Goal: Task Accomplishment & Management: Manage account settings

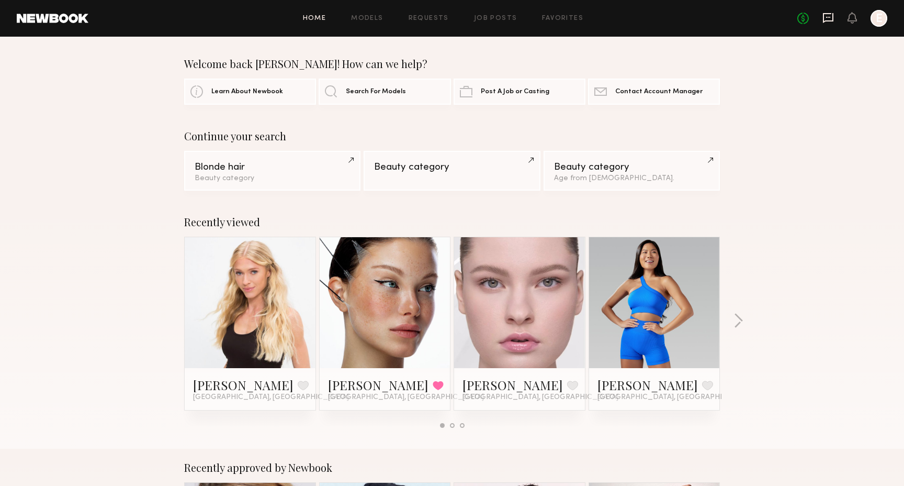
click at [829, 20] on icon at bounding box center [828, 18] width 12 height 12
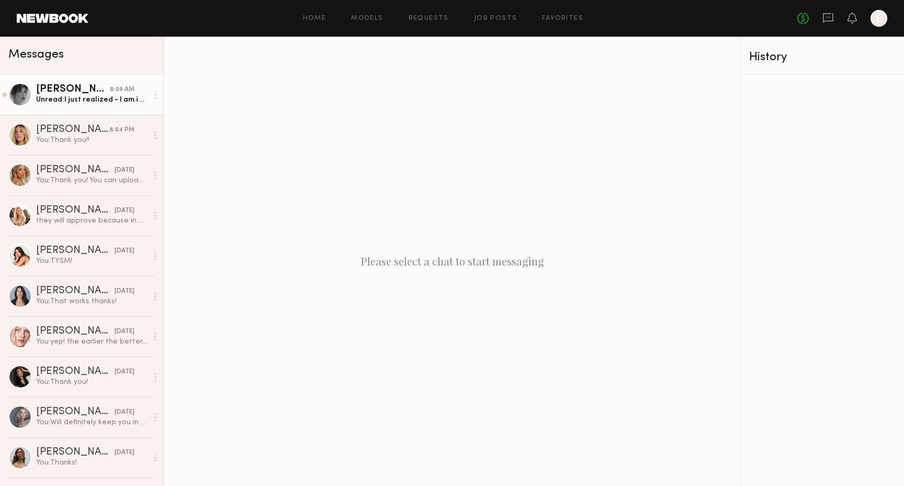
click at [107, 102] on div "Unread: I just realized - I am in [US_STATE] so a different bathroom than I was…" at bounding box center [91, 100] width 111 height 10
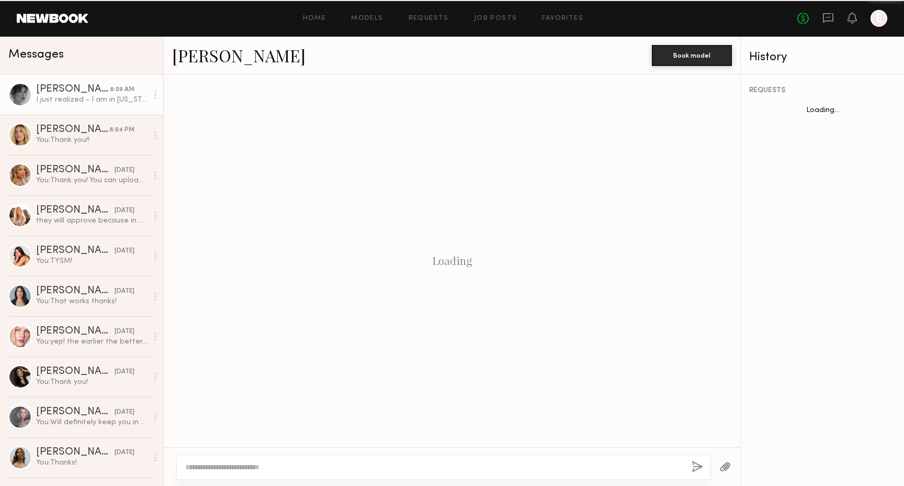
scroll to position [944, 0]
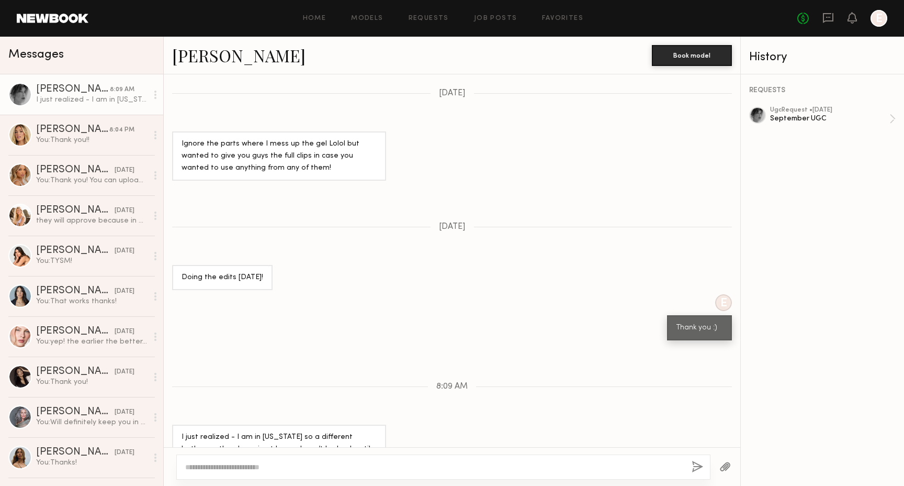
click at [152, 102] on div at bounding box center [156, 94] width 16 height 21
click at [147, 111] on div "Mark unread" at bounding box center [125, 116] width 76 height 24
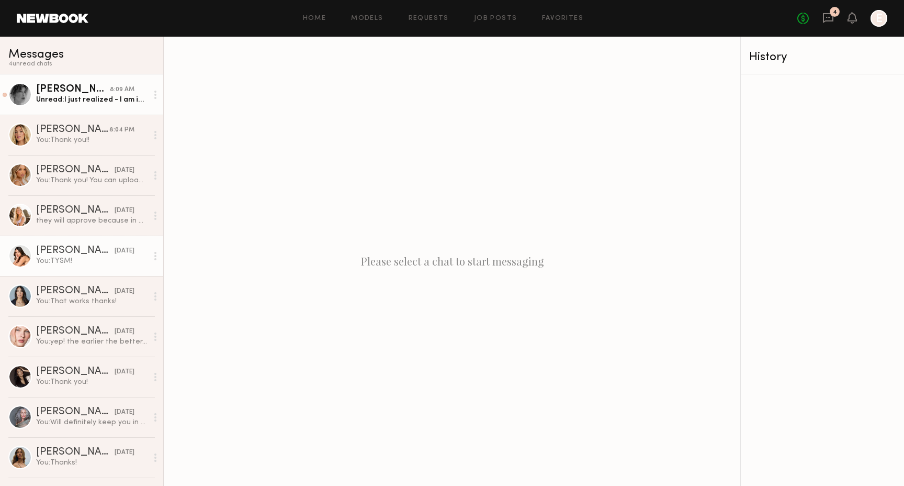
click at [109, 272] on link "[PERSON_NAME] [DATE] You: TYSM!" at bounding box center [81, 255] width 163 height 40
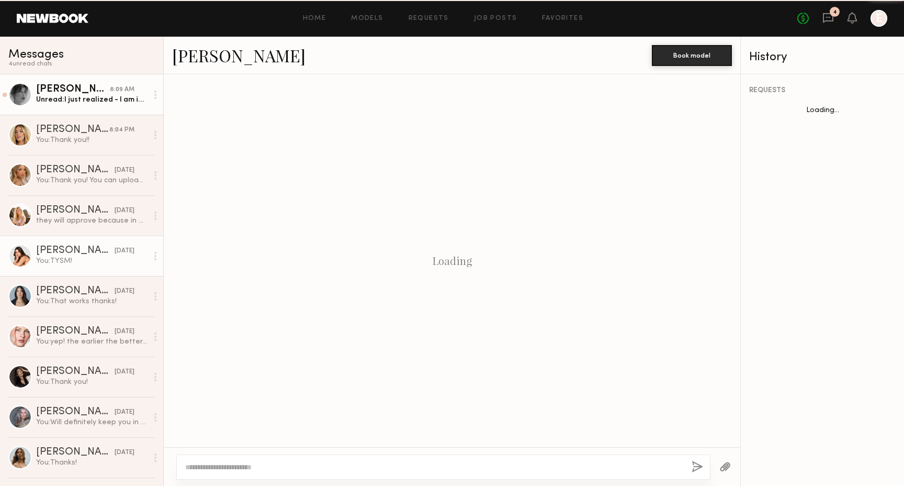
scroll to position [782, 0]
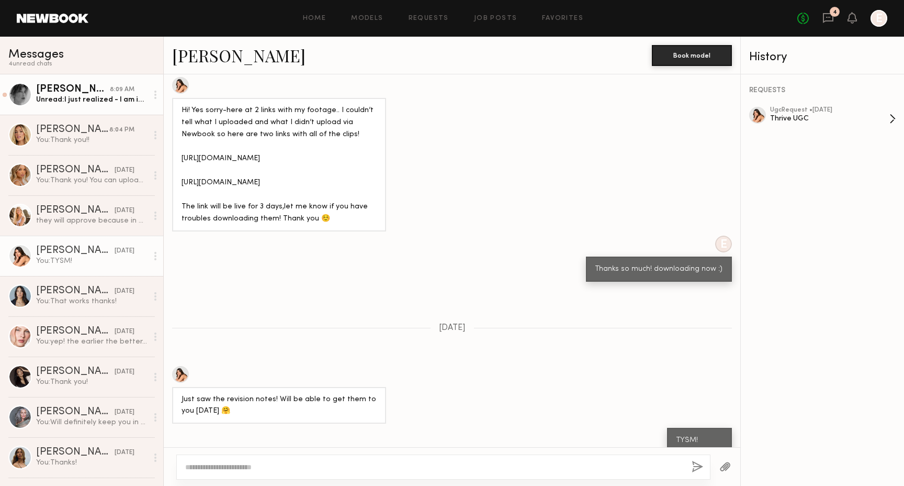
click at [827, 114] on div "Thrive UGC" at bounding box center [829, 119] width 119 height 10
click at [93, 333] on div "[PERSON_NAME]" at bounding box center [75, 331] width 78 height 10
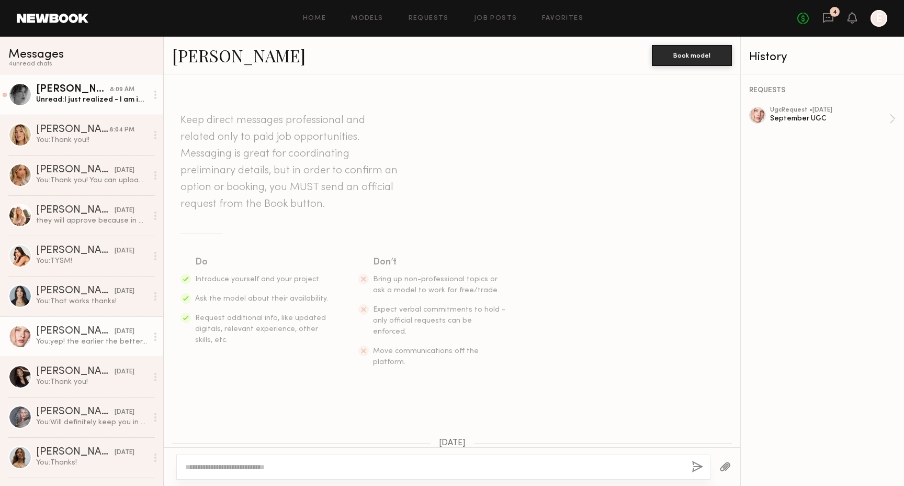
scroll to position [857, 0]
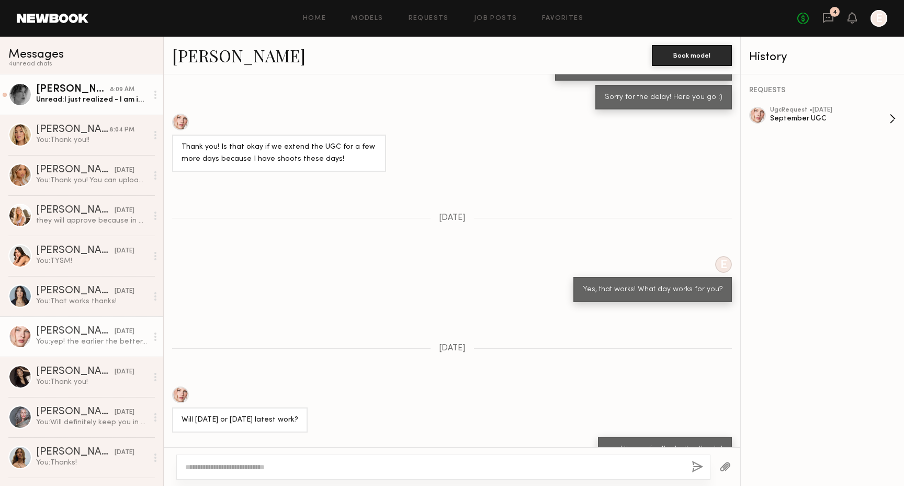
click at [835, 107] on div "ugc Request • [DATE]" at bounding box center [829, 110] width 119 height 7
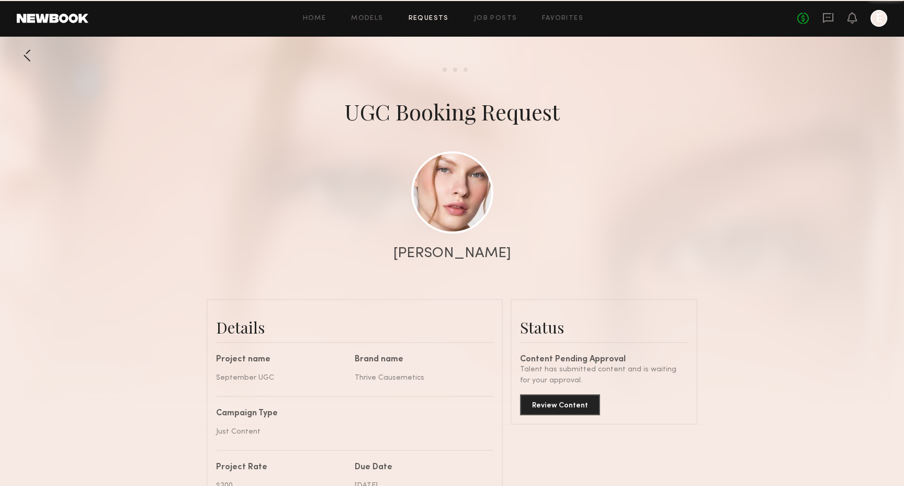
scroll to position [1206, 0]
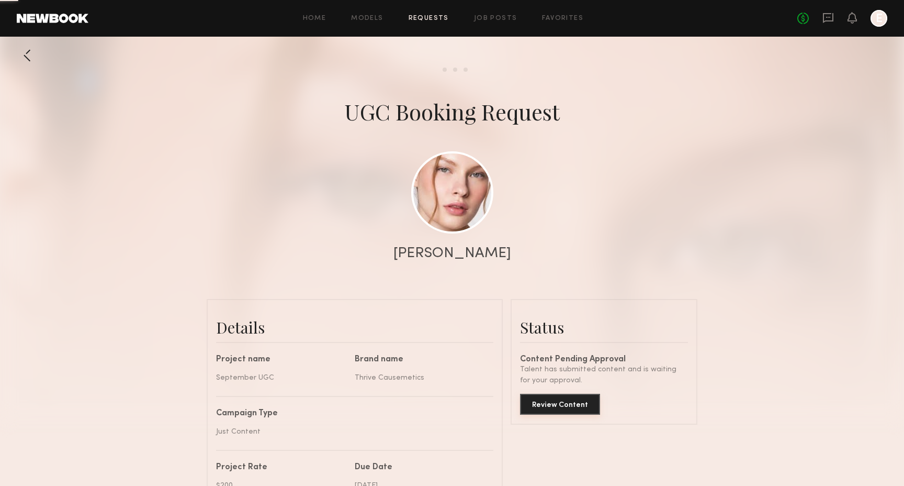
click at [576, 405] on button "Review Content" at bounding box center [560, 403] width 80 height 21
